Goal: Task Accomplishment & Management: Manage account settings

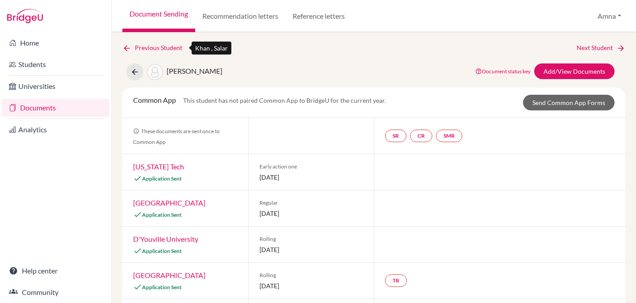
click at [143, 48] on link "Previous Student" at bounding box center [155, 48] width 67 height 10
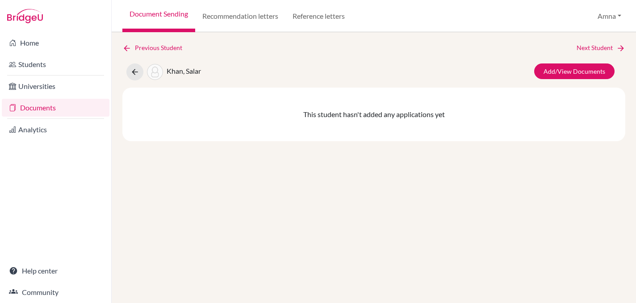
click at [35, 106] on link "Documents" at bounding box center [56, 108] width 108 height 18
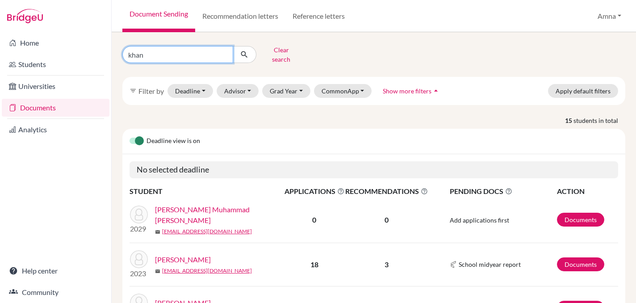
click at [223, 50] on input "khan" at bounding box center [177, 54] width 111 height 17
click at [206, 51] on input "Find student by name..." at bounding box center [177, 54] width 111 height 17
type input "arsal"
click at [249, 48] on button "submit" at bounding box center [245, 54] width 24 height 17
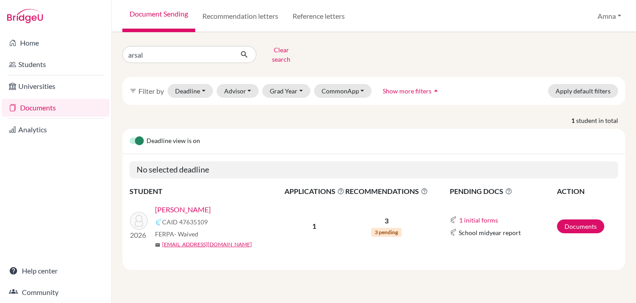
click at [185, 204] on link "Shami, Arsal" at bounding box center [183, 209] width 56 height 11
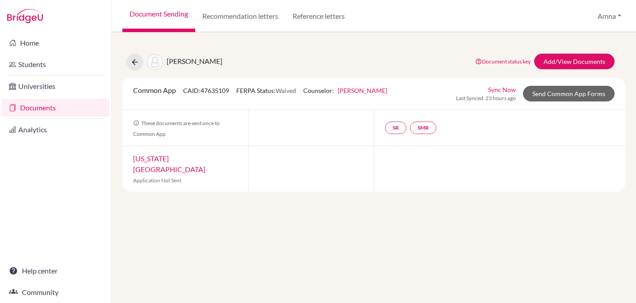
click at [356, 91] on link "Rabia Sarwar" at bounding box center [363, 91] width 50 height 8
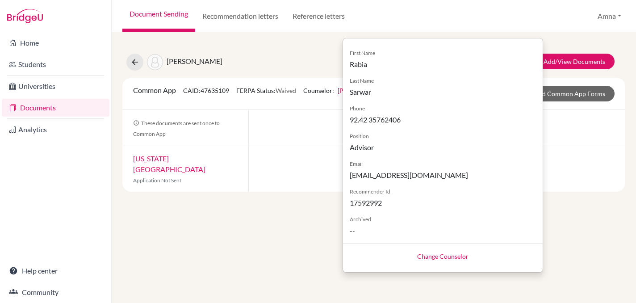
click at [433, 257] on link "Change Counselor" at bounding box center [442, 256] width 51 height 8
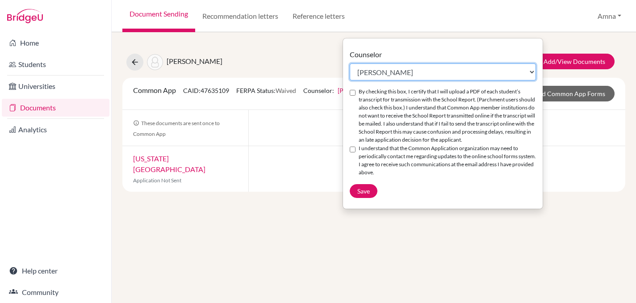
click at [522, 72] on select "Select counselor Amna Liaqat Rabia Sarwar Peter Toscano Andrew Zienchuk" at bounding box center [443, 71] width 186 height 17
select select "371825"
click at [350, 63] on select "Select counselor Amna Liaqat Rabia Sarwar Peter Toscano Andrew Zienchuk" at bounding box center [443, 71] width 186 height 17
click at [354, 97] on div "By checking this box, I certify that I will upload a PDF of each student’s tran…" at bounding box center [443, 116] width 186 height 57
click at [353, 92] on input "By checking this box, I certify that I will upload a PDF of each student’s tran…" at bounding box center [353, 93] width 6 height 6
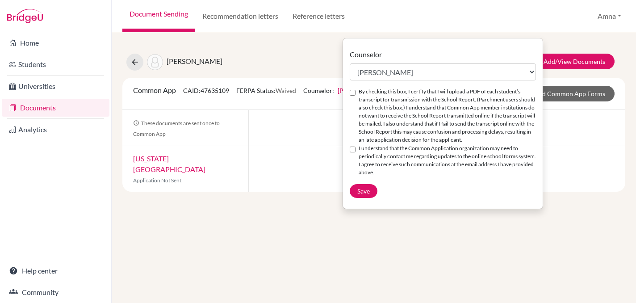
checkbox input "true"
click at [353, 152] on input "I understand that the Common Application organization may need to periodically …" at bounding box center [353, 150] width 6 height 6
checkbox input "true"
click at [360, 195] on span "Save" at bounding box center [363, 191] width 13 height 8
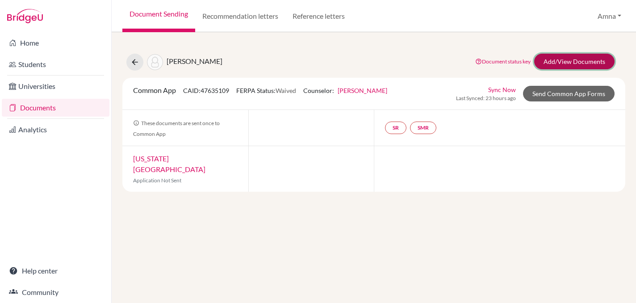
click at [568, 62] on link "Add/View Documents" at bounding box center [574, 62] width 80 height 16
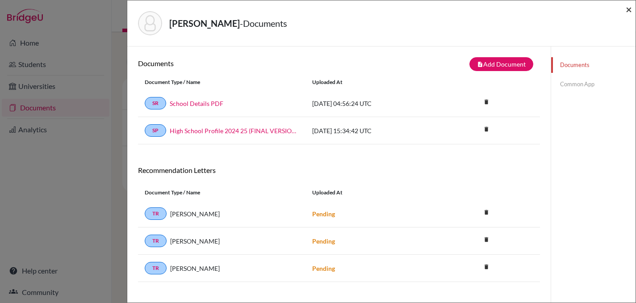
click at [630, 9] on span "×" at bounding box center [629, 9] width 6 height 13
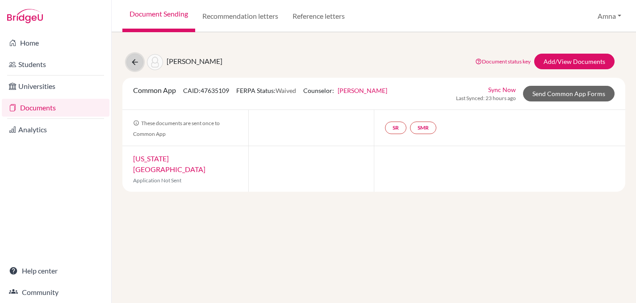
click at [135, 63] on icon at bounding box center [134, 62] width 9 height 9
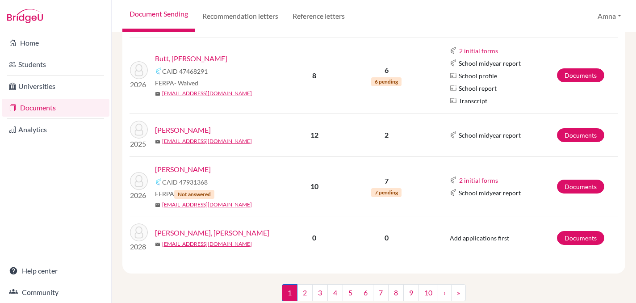
scroll to position [215, 0]
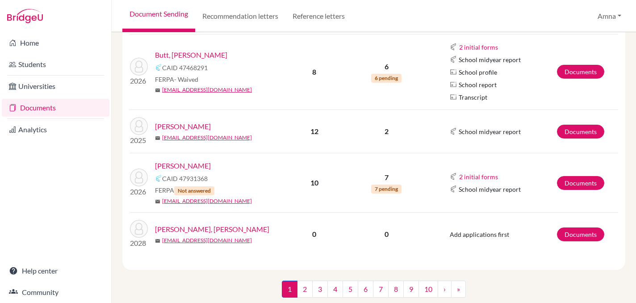
click at [189, 164] on link "Khawaja, Muhammad" at bounding box center [183, 165] width 56 height 11
